Goal: Task Accomplishment & Management: Complete application form

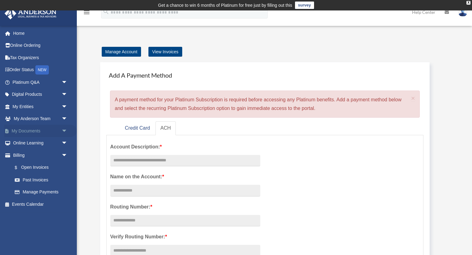
click at [61, 131] on span "arrow_drop_down" at bounding box center [67, 131] width 12 height 13
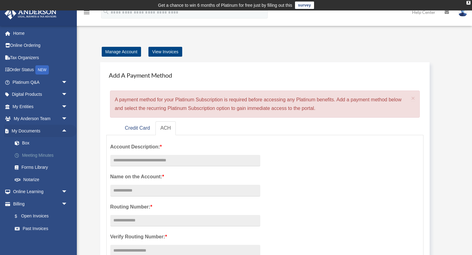
click at [37, 154] on link "Meeting Minutes" at bounding box center [43, 155] width 68 height 12
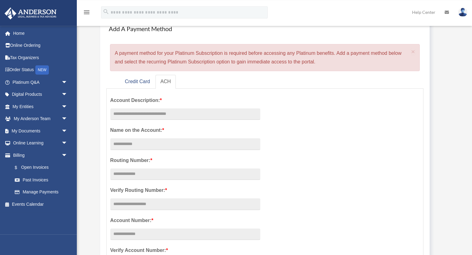
scroll to position [33, 0]
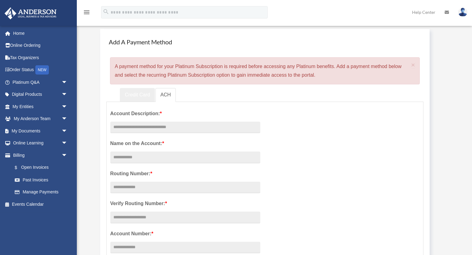
click at [138, 96] on link "Credit Card" at bounding box center [137, 95] width 35 height 14
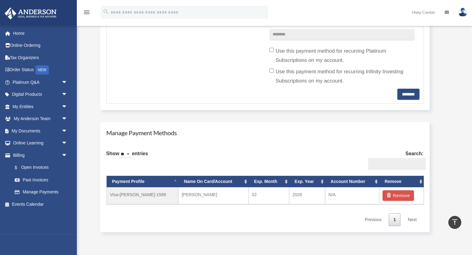
scroll to position [299, 0]
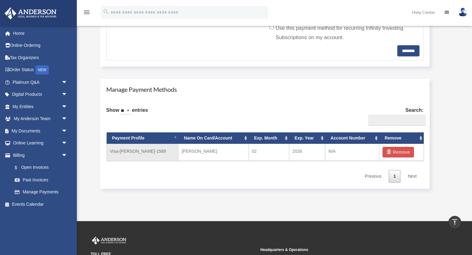
click at [165, 154] on td "Visa-[PERSON_NAME]-1589" at bounding box center [143, 152] width 72 height 17
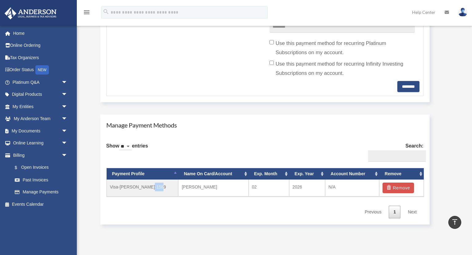
scroll to position [266, 0]
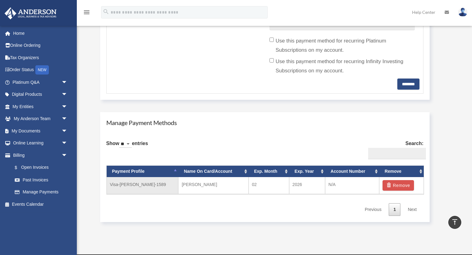
click at [358, 189] on td "N/A" at bounding box center [352, 185] width 54 height 17
click at [356, 188] on td "N/A" at bounding box center [352, 185] width 54 height 17
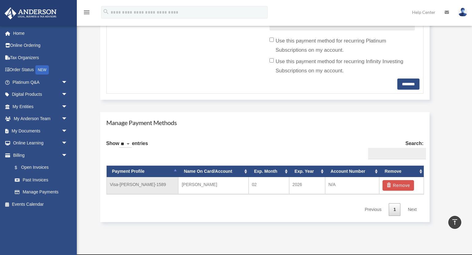
click at [356, 188] on td "N/A" at bounding box center [352, 185] width 54 height 17
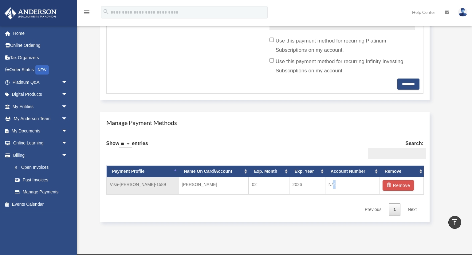
click at [356, 188] on td "N/A" at bounding box center [352, 185] width 54 height 17
drag, startPoint x: 190, startPoint y: 189, endPoint x: 138, endPoint y: 178, distance: 52.8
click at [190, 189] on td "GREGORY LEEB" at bounding box center [213, 185] width 70 height 17
click at [130, 177] on th "Payment Profile" at bounding box center [143, 170] width 72 height 11
click at [130, 186] on td "Visa-[PERSON_NAME]-1589" at bounding box center [143, 185] width 72 height 17
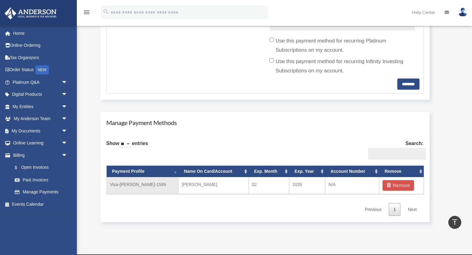
click at [155, 181] on td "Visa-[PERSON_NAME]-1589" at bounding box center [143, 185] width 72 height 17
click at [160, 179] on td "Visa-[PERSON_NAME]-1589" at bounding box center [143, 185] width 72 height 17
click at [209, 182] on td "[PERSON_NAME]" at bounding box center [213, 185] width 70 height 17
click at [267, 192] on td "02" at bounding box center [269, 185] width 41 height 17
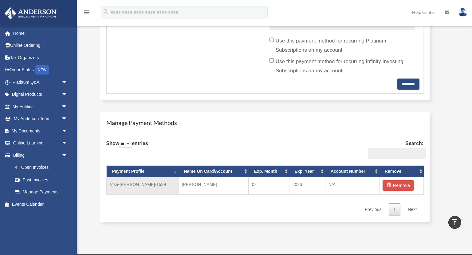
click at [310, 185] on td "2026" at bounding box center [307, 185] width 36 height 17
click at [356, 191] on td "N/A" at bounding box center [352, 185] width 54 height 17
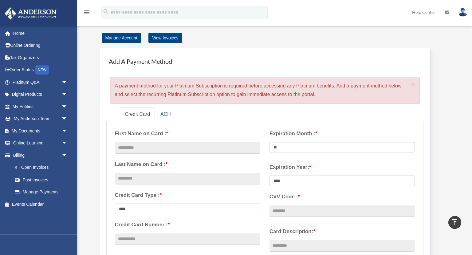
scroll to position [0, 0]
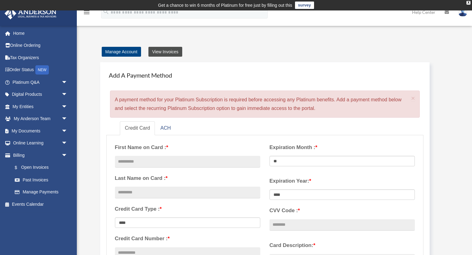
click at [170, 55] on link "View Invoices" at bounding box center [166, 52] width 34 height 10
click at [156, 55] on link "View Invoices" at bounding box center [166, 52] width 34 height 10
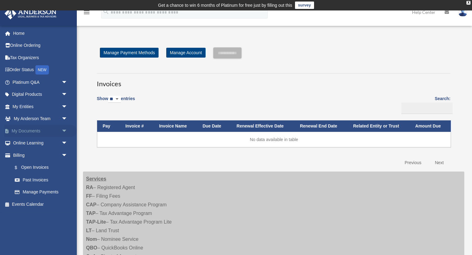
click at [63, 133] on span "arrow_drop_down" at bounding box center [67, 131] width 12 height 13
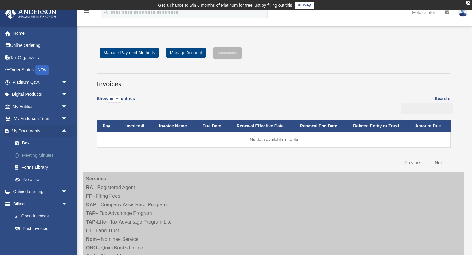
click at [45, 158] on link "Meeting Minutes" at bounding box center [43, 155] width 68 height 12
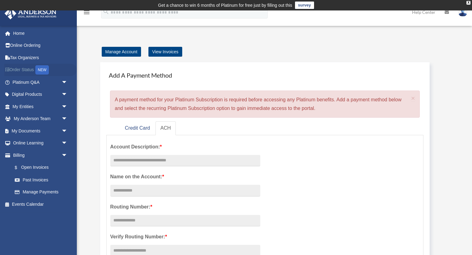
click at [38, 68] on div "NEW" at bounding box center [42, 69] width 14 height 9
click at [138, 123] on link "Credit Card" at bounding box center [137, 128] width 35 height 14
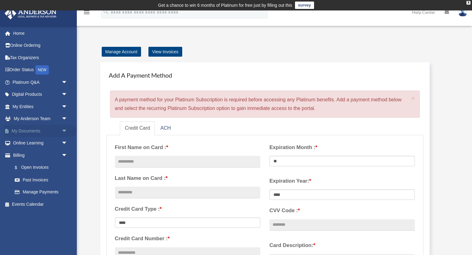
click at [67, 129] on span "arrow_drop_down" at bounding box center [67, 131] width 12 height 13
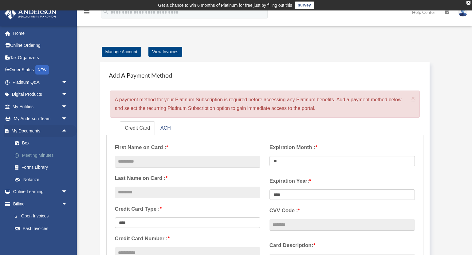
click at [44, 151] on link "Meeting Minutes" at bounding box center [43, 155] width 68 height 12
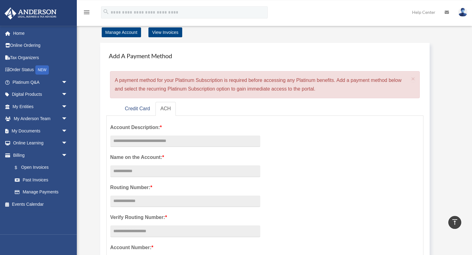
scroll to position [4, 0]
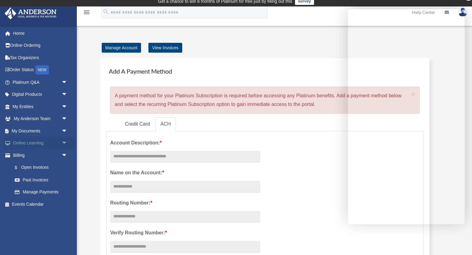
click at [64, 145] on span "arrow_drop_down" at bounding box center [67, 143] width 12 height 13
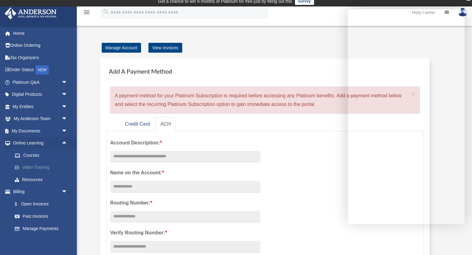
click at [34, 167] on link "Video Training" at bounding box center [43, 167] width 68 height 12
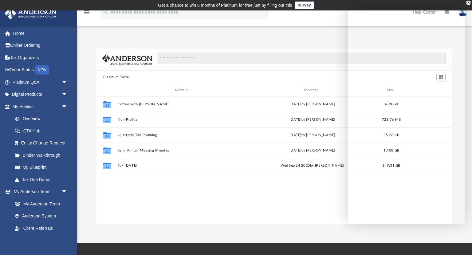
scroll to position [140, 356]
click at [61, 108] on span "arrow_drop_down" at bounding box center [67, 106] width 12 height 13
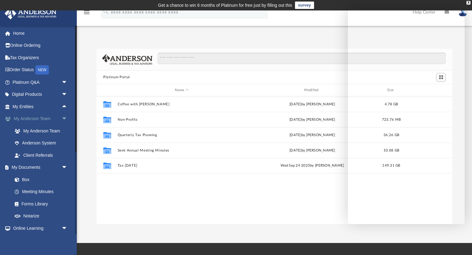
click at [64, 117] on span "arrow_drop_down" at bounding box center [67, 119] width 12 height 13
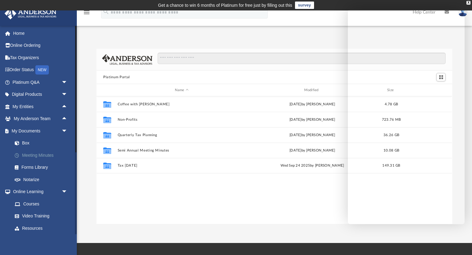
click at [33, 153] on link "Meeting Minutes" at bounding box center [43, 155] width 68 height 12
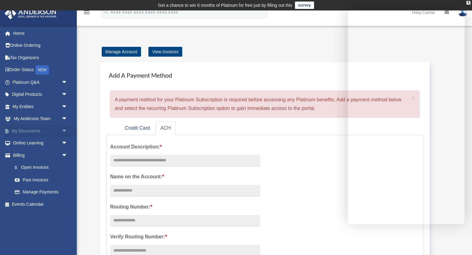
click at [64, 131] on span "arrow_drop_down" at bounding box center [67, 131] width 12 height 13
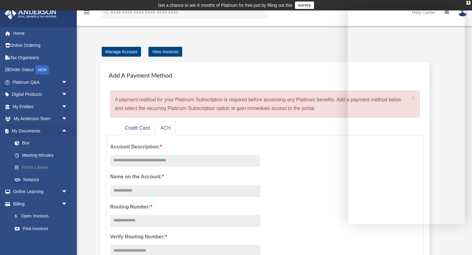
click at [33, 168] on link "Forms Library" at bounding box center [43, 167] width 68 height 12
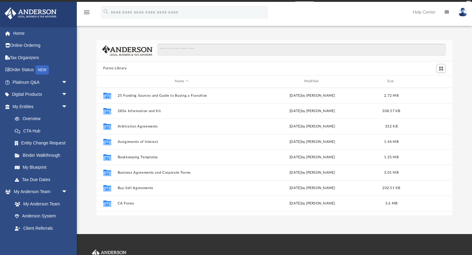
scroll to position [140, 356]
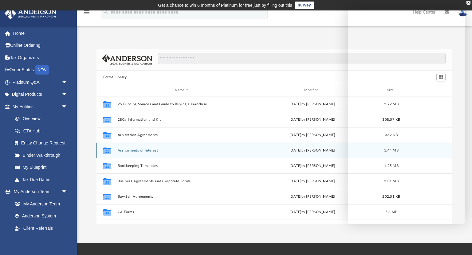
click at [128, 149] on button "Assignments of Interest" at bounding box center [182, 150] width 128 height 4
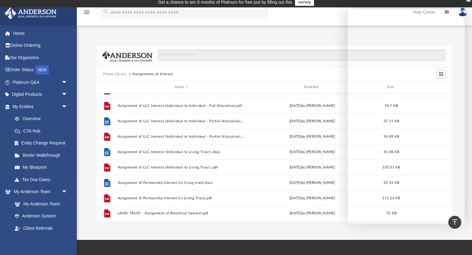
scroll to position [0, 0]
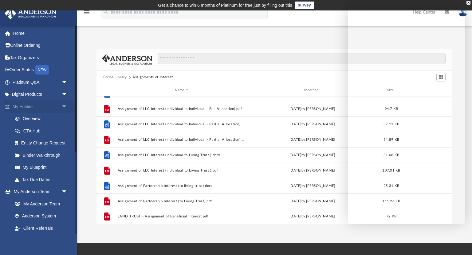
click at [61, 105] on span "arrow_drop_down" at bounding box center [67, 106] width 12 height 13
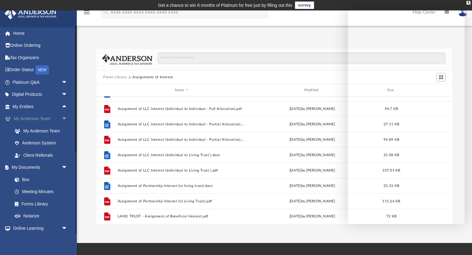
click at [63, 115] on span "arrow_drop_down" at bounding box center [67, 119] width 12 height 13
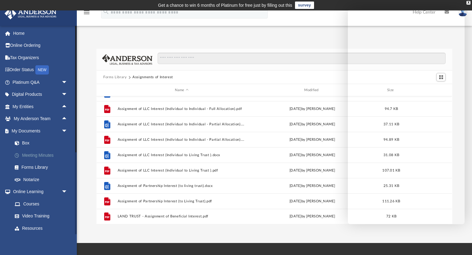
click at [42, 152] on link "Meeting Minutes" at bounding box center [43, 155] width 68 height 12
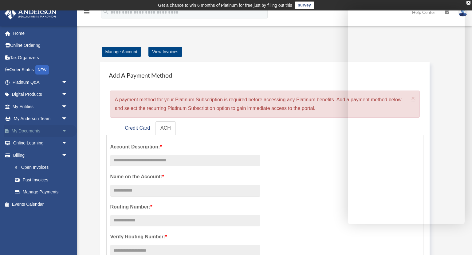
click at [64, 130] on span "arrow_drop_down" at bounding box center [67, 131] width 12 height 13
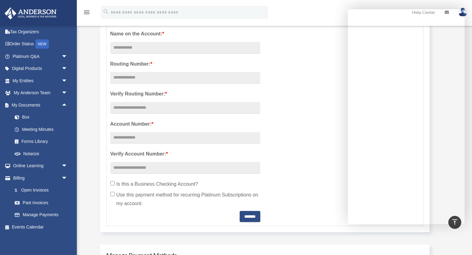
scroll to position [133, 0]
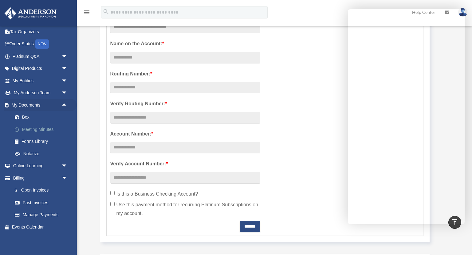
click at [41, 130] on link "Meeting Minutes" at bounding box center [43, 129] width 68 height 12
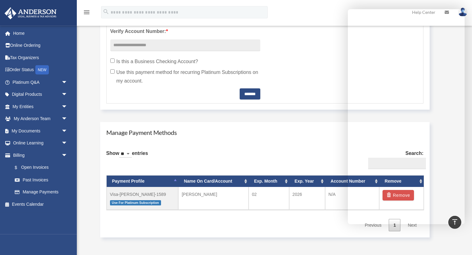
scroll to position [266, 0]
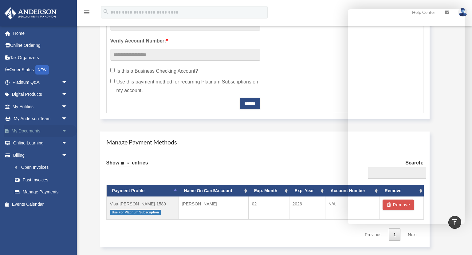
click at [64, 130] on span "arrow_drop_down" at bounding box center [67, 131] width 12 height 13
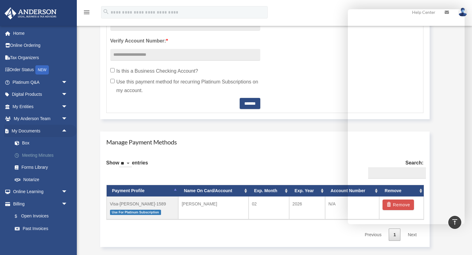
click at [42, 153] on link "Meeting Minutes" at bounding box center [43, 155] width 68 height 12
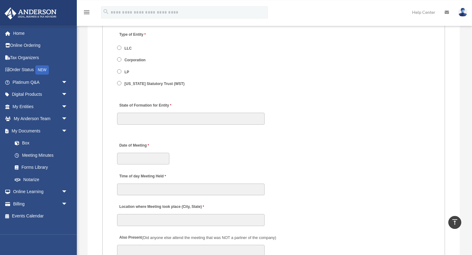
scroll to position [797, 0]
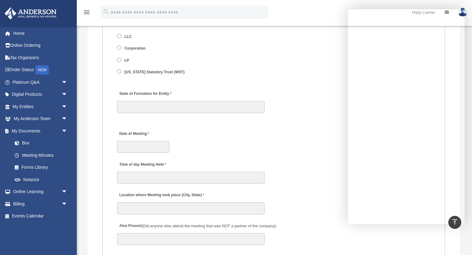
click at [320, 200] on div "Location where Meeting took place (City, State)" at bounding box center [274, 201] width 315 height 27
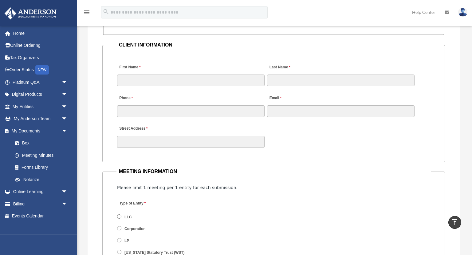
scroll to position [630, 0]
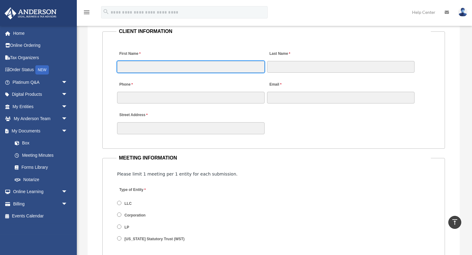
click at [155, 72] on input "First Name" at bounding box center [191, 67] width 148 height 12
type input "*******"
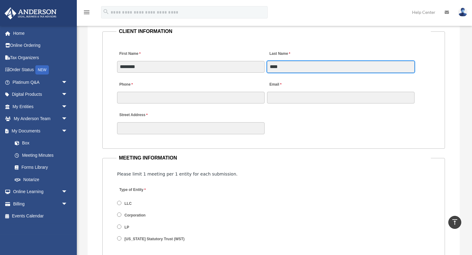
type input "****"
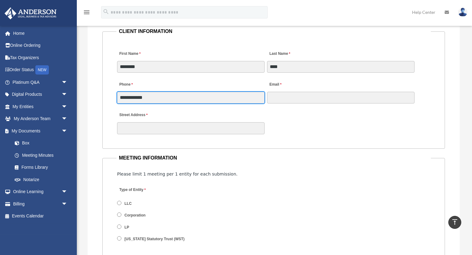
type input "**********"
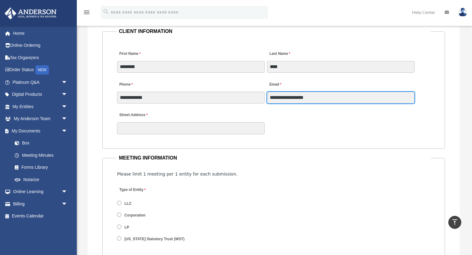
type input "**********"
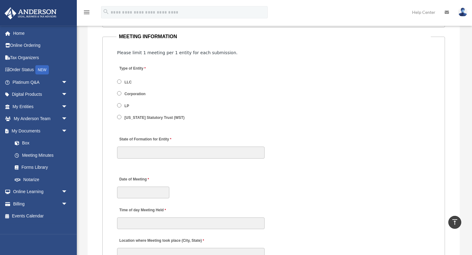
scroll to position [753, 0]
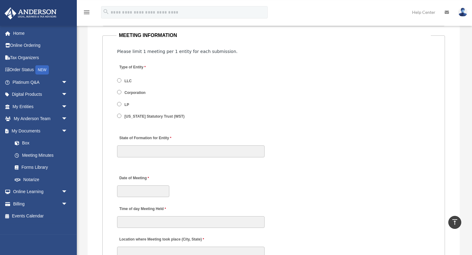
type input "**********"
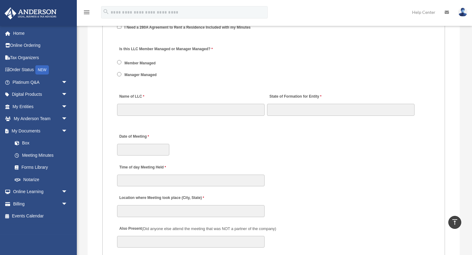
scroll to position [878, 0]
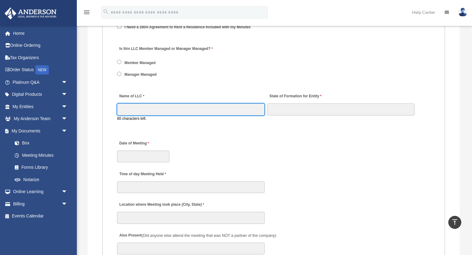
click at [166, 115] on input "Name of LLC" at bounding box center [191, 109] width 148 height 12
type input "**********"
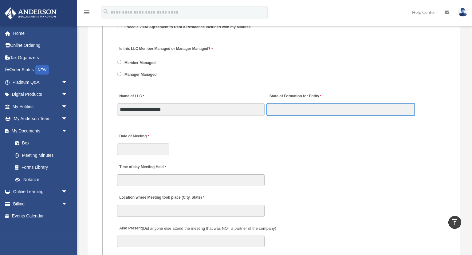
click at [348, 115] on input "State of Formation for Entity" at bounding box center [341, 109] width 148 height 12
type input "****"
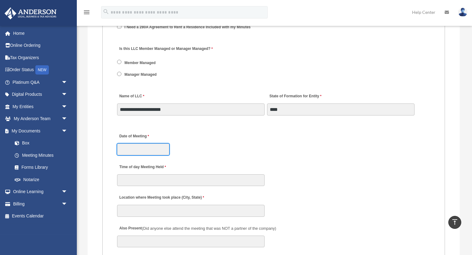
click at [131, 153] on input "Date of Meeting" at bounding box center [143, 149] width 52 height 12
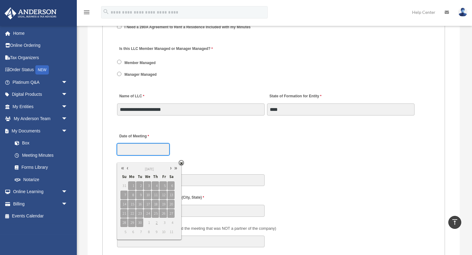
click at [129, 167] on link at bounding box center [127, 168] width 5 height 6
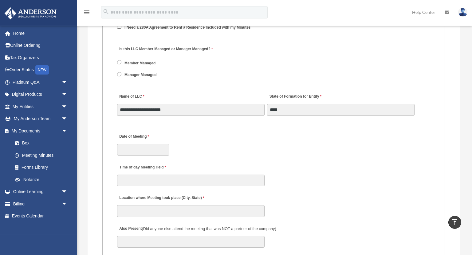
click at [311, 204] on div "Location where Meeting took place (City, State)" at bounding box center [274, 203] width 315 height 27
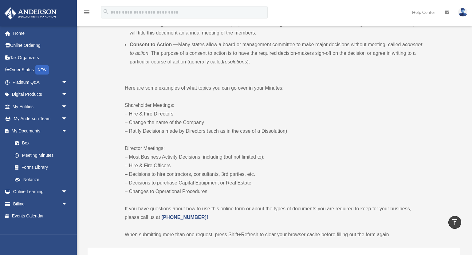
scroll to position [264, 0]
